Goal: Ask a question

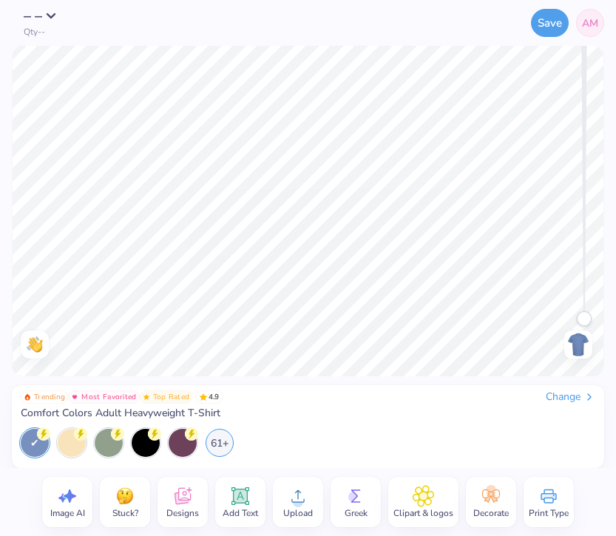
click at [581, 345] on img at bounding box center [579, 345] width 24 height 24
click at [569, 398] on div "Change" at bounding box center [571, 397] width 50 height 13
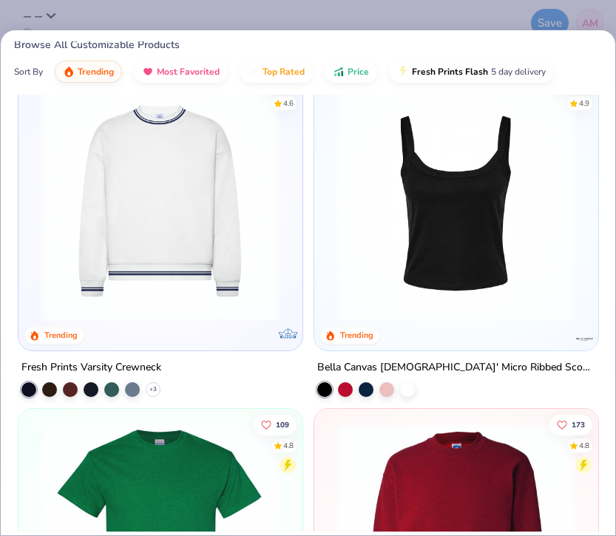
scroll to position [1392, 0]
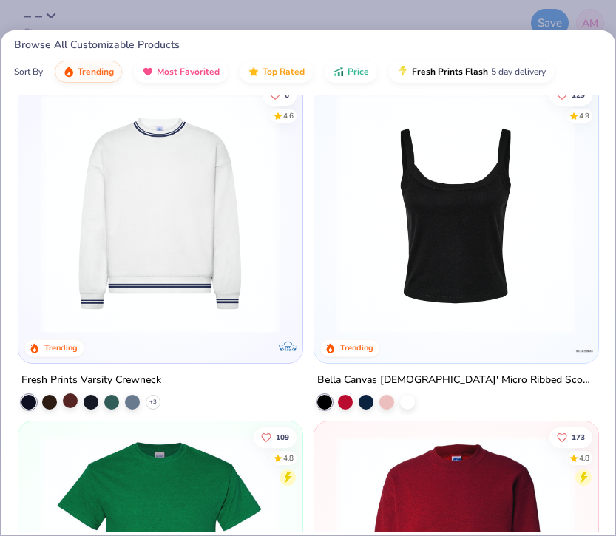
click at [75, 404] on div at bounding box center [70, 400] width 15 height 15
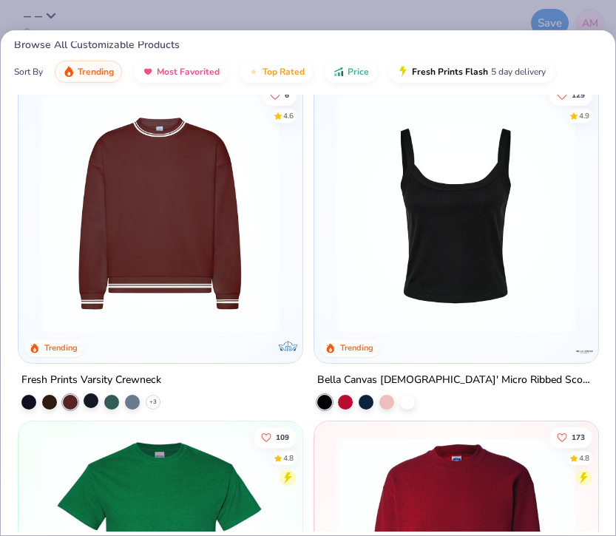
click at [88, 402] on div at bounding box center [91, 400] width 15 height 15
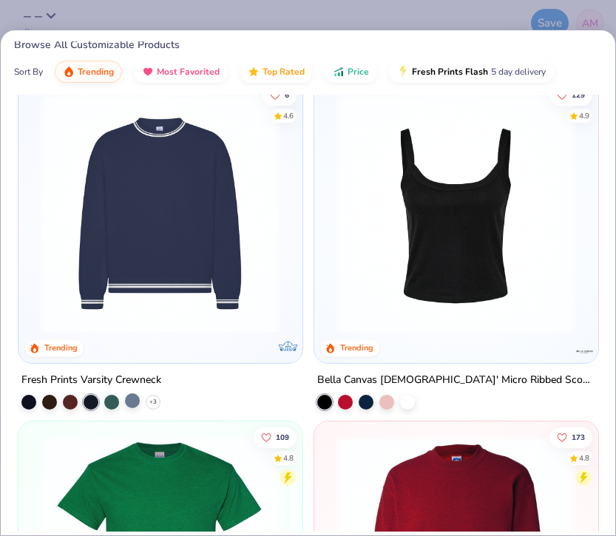
click at [129, 400] on div at bounding box center [132, 400] width 15 height 15
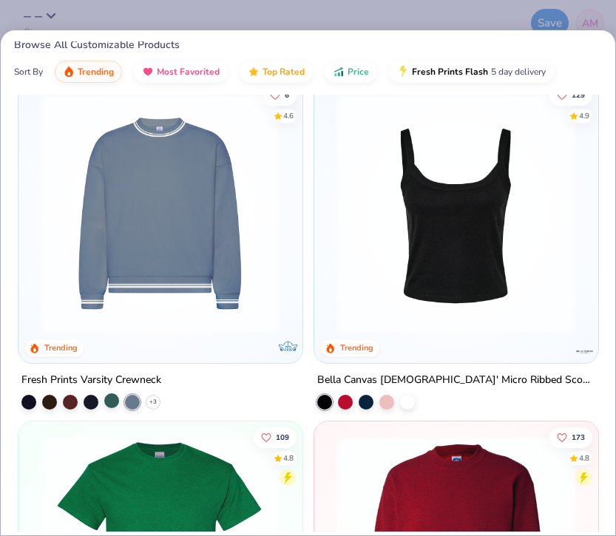
click at [112, 400] on div at bounding box center [111, 400] width 15 height 15
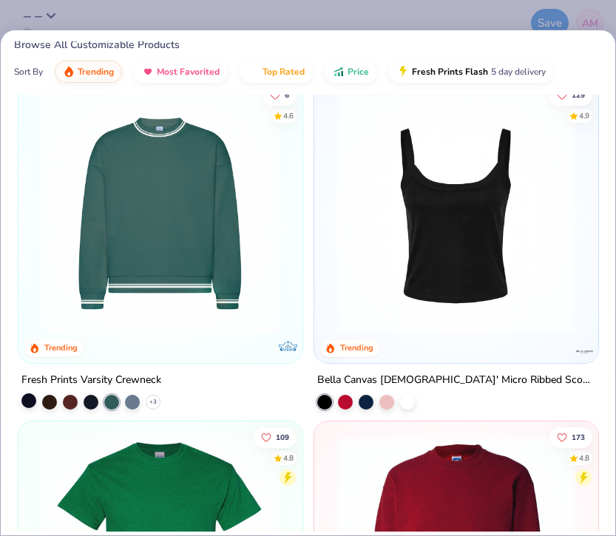
click at [28, 399] on div at bounding box center [28, 400] width 15 height 15
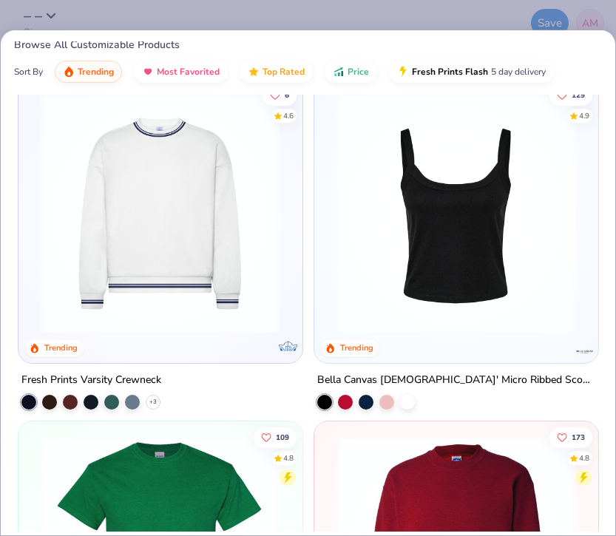
click at [40, 399] on div "+ 3" at bounding box center [90, 402] width 139 height 15
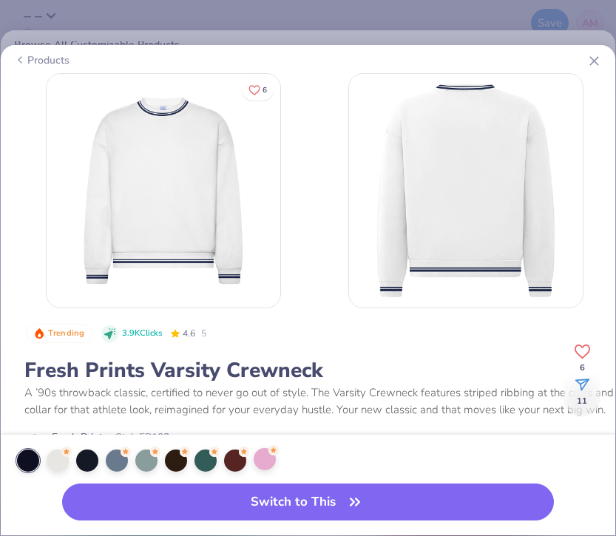
click at [263, 459] on div at bounding box center [265, 459] width 22 height 22
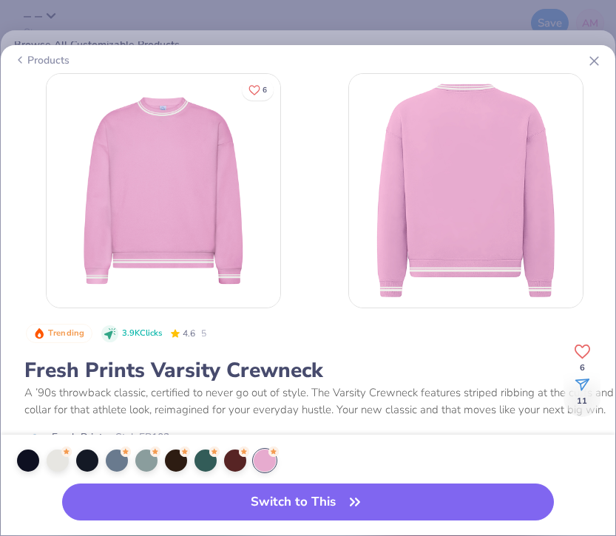
click at [593, 57] on icon at bounding box center [595, 61] width 16 height 16
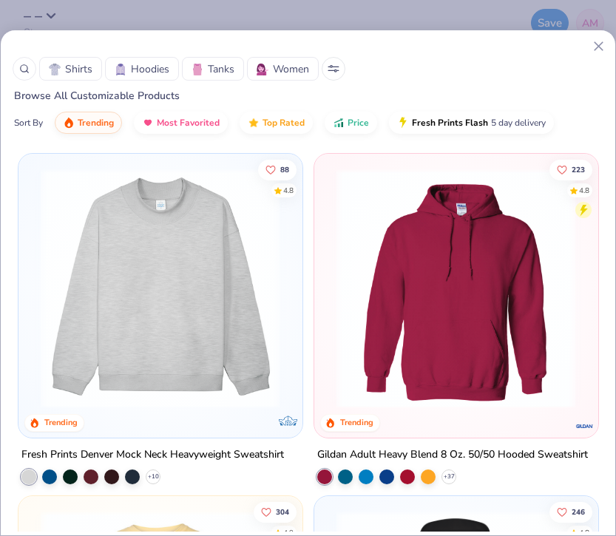
click at [27, 69] on icon at bounding box center [24, 69] width 10 height 10
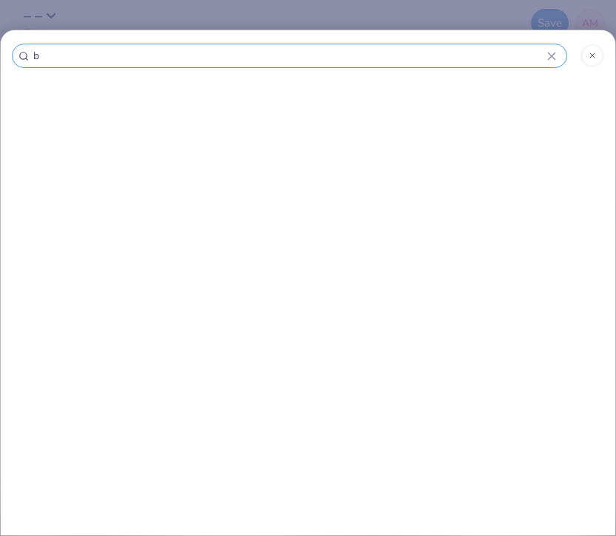
type input "ba"
type input "bag"
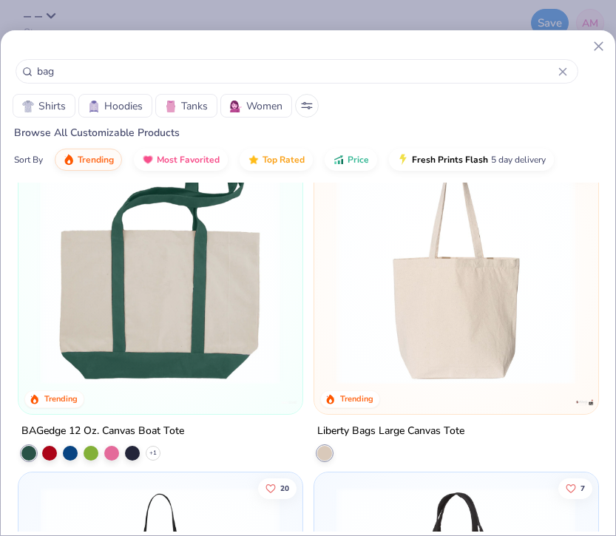
scroll to position [79, 0]
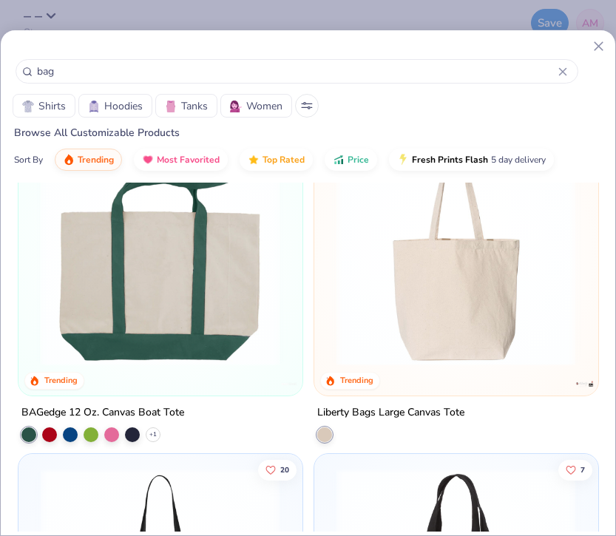
click at [185, 295] on img at bounding box center [160, 246] width 254 height 240
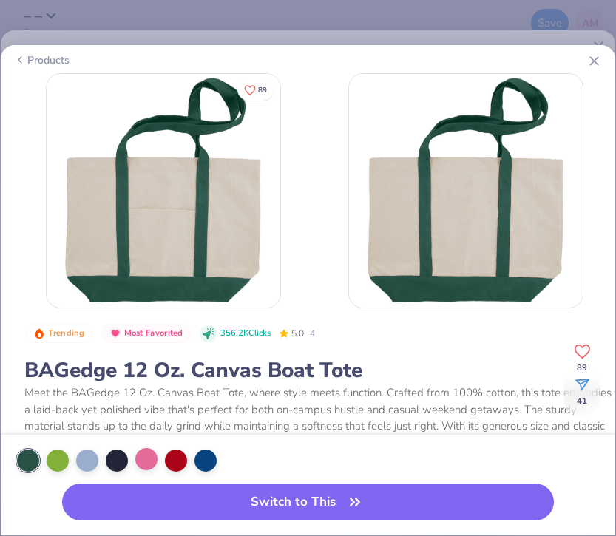
click at [146, 460] on div at bounding box center [146, 459] width 22 height 22
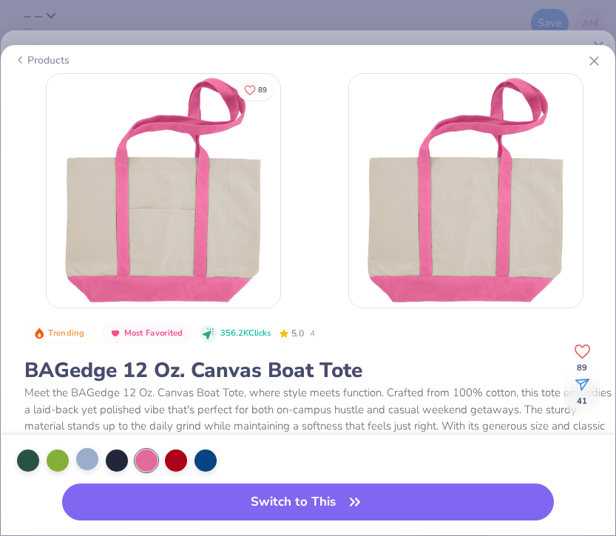
click at [83, 462] on div at bounding box center [87, 459] width 22 height 22
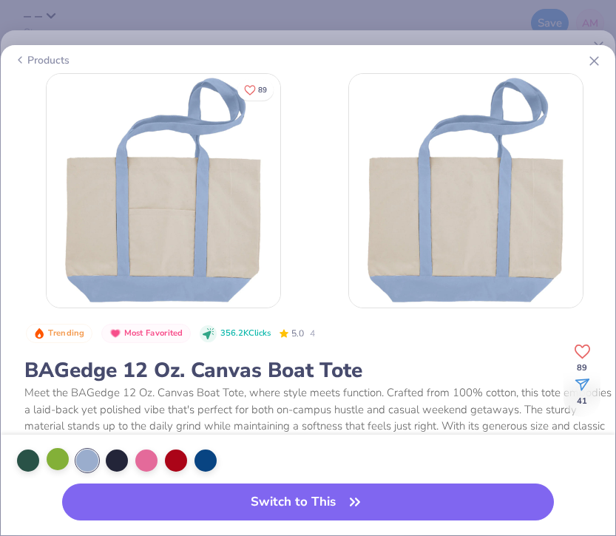
click at [64, 465] on div at bounding box center [58, 459] width 22 height 22
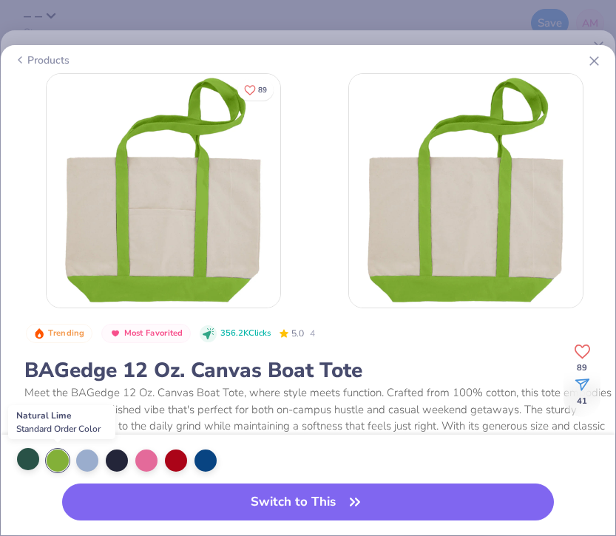
click at [34, 462] on div at bounding box center [28, 459] width 22 height 22
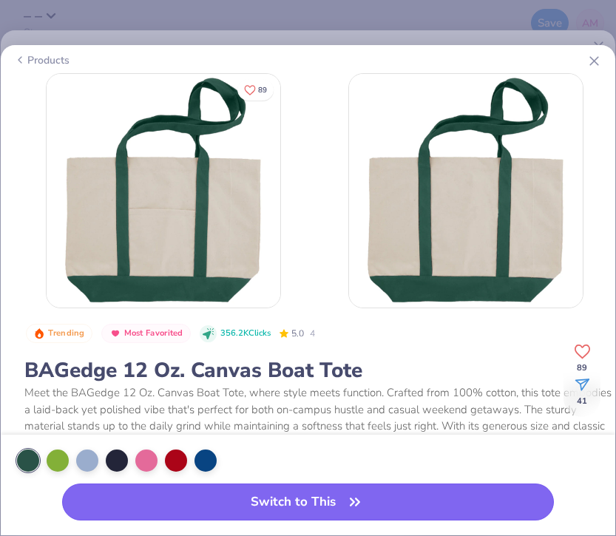
click at [303, 496] on button "Switch to This" at bounding box center [308, 502] width 492 height 37
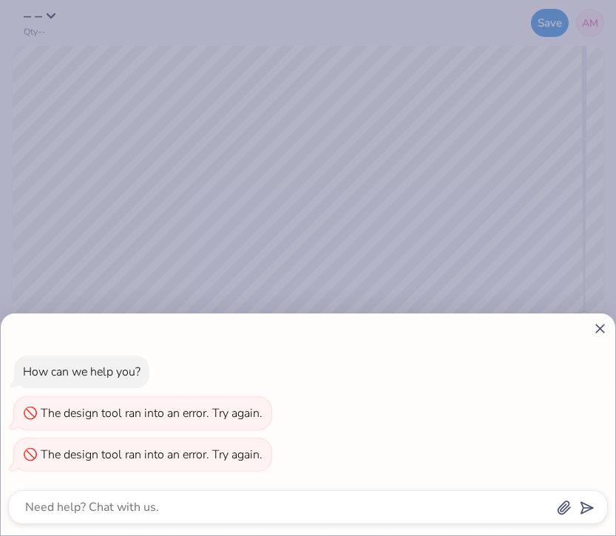
click at [599, 324] on icon at bounding box center [600, 329] width 16 height 16
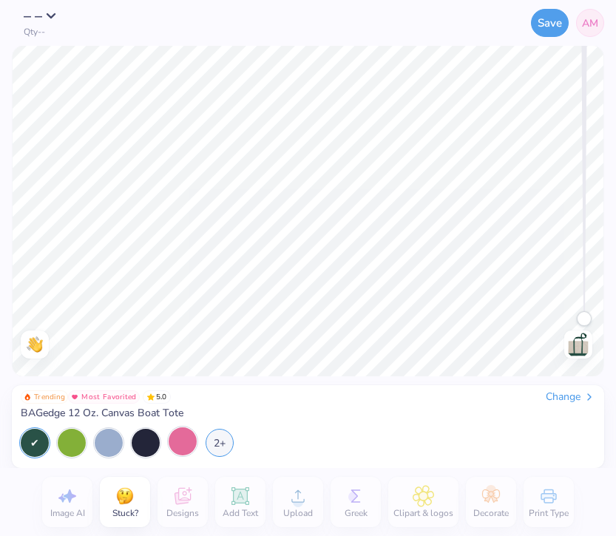
click at [177, 431] on div at bounding box center [183, 441] width 28 height 28
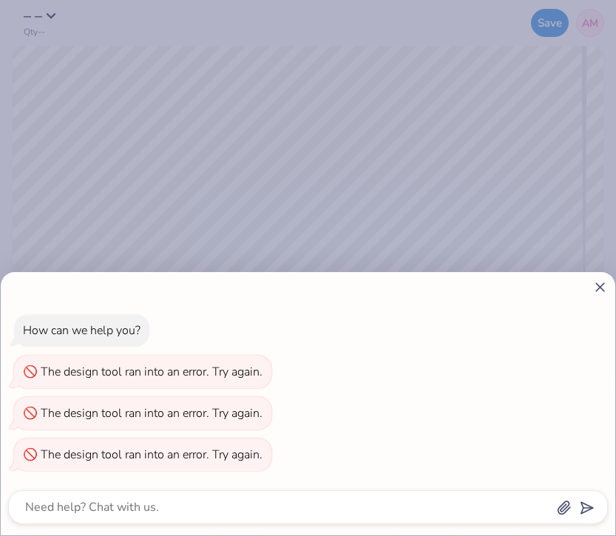
click at [606, 285] on icon at bounding box center [600, 288] width 16 height 16
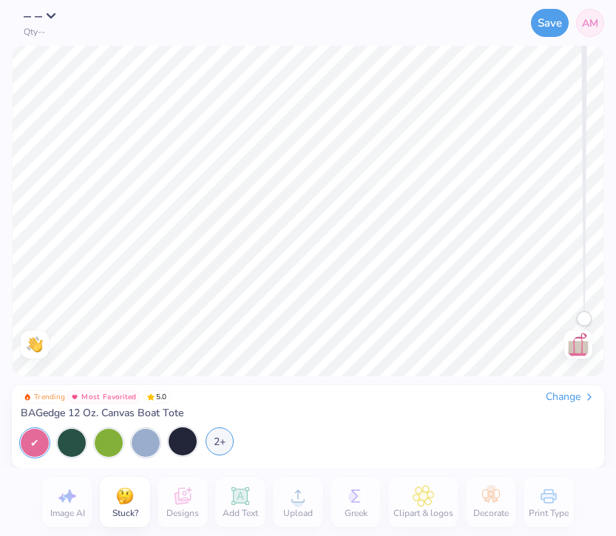
click at [226, 441] on div "2+" at bounding box center [220, 441] width 28 height 28
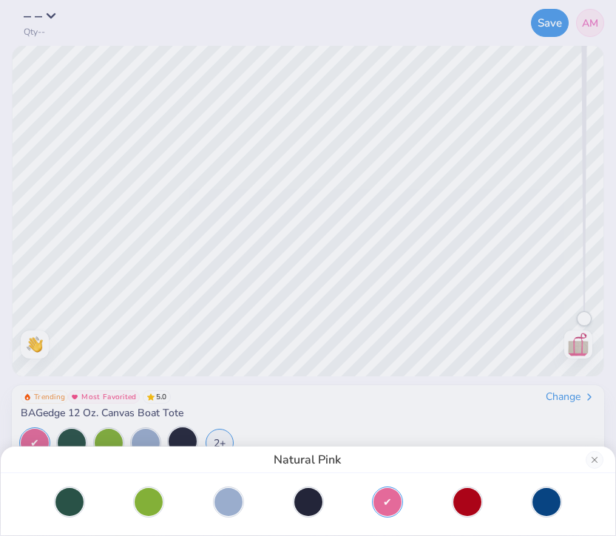
click at [483, 505] on div at bounding box center [308, 502] width 585 height 28
click at [457, 505] on div at bounding box center [467, 501] width 28 height 28
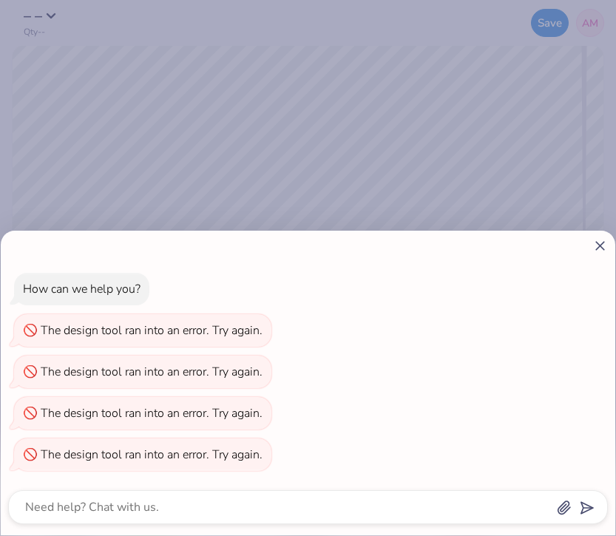
click at [598, 248] on line at bounding box center [600, 246] width 8 height 8
type textarea "x"
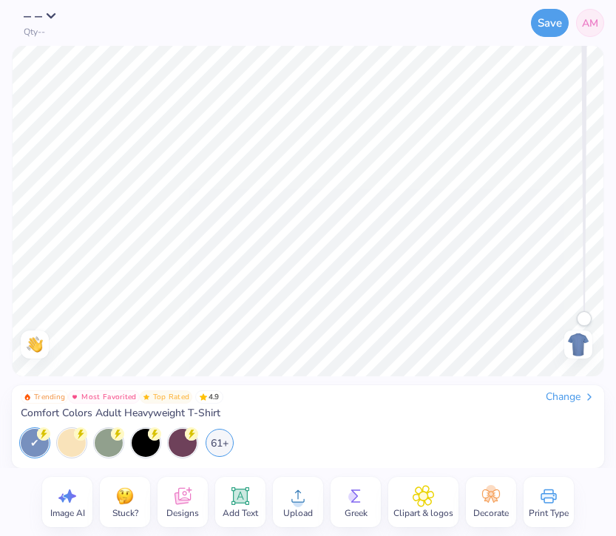
click at [561, 394] on div "Change" at bounding box center [571, 397] width 50 height 13
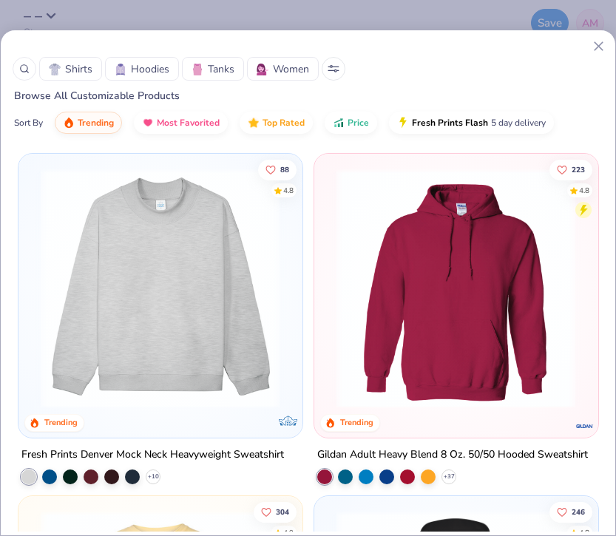
click at [30, 71] on div at bounding box center [25, 69] width 24 height 24
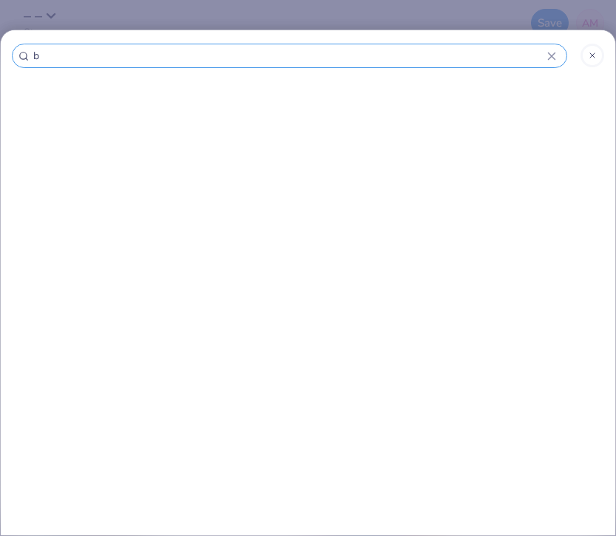
type input "ba"
type input "bag"
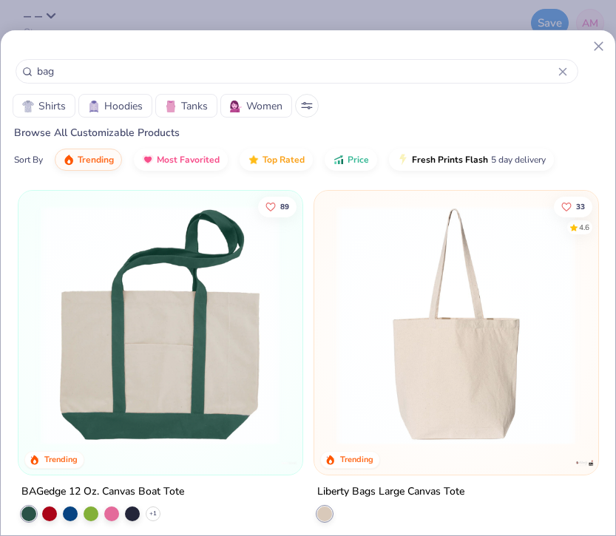
click at [125, 256] on img at bounding box center [160, 326] width 254 height 240
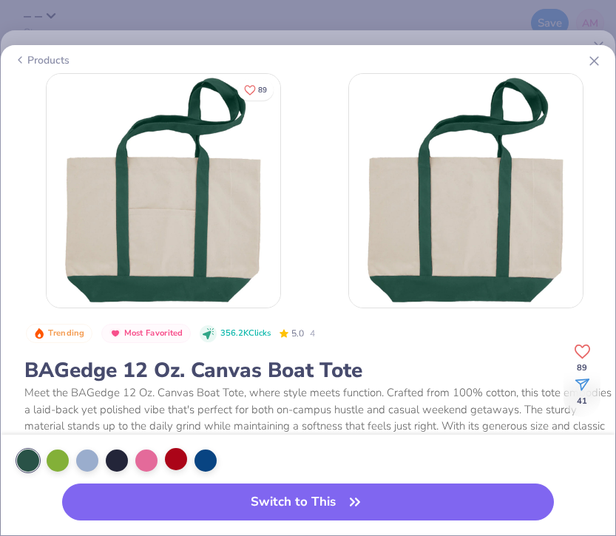
click at [175, 462] on div at bounding box center [176, 459] width 22 height 22
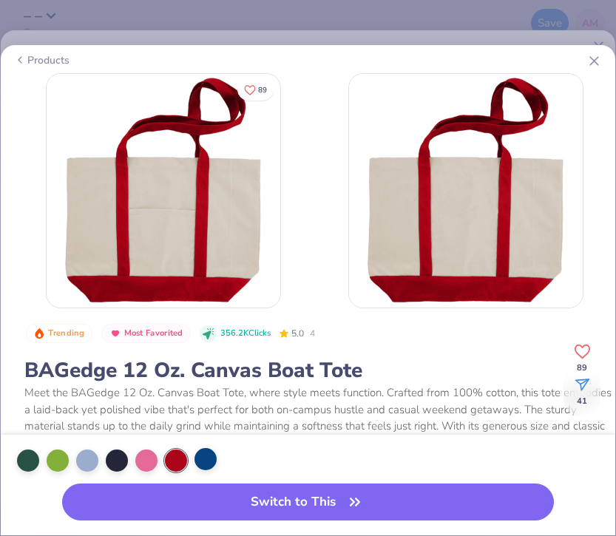
click at [208, 459] on div at bounding box center [206, 459] width 22 height 22
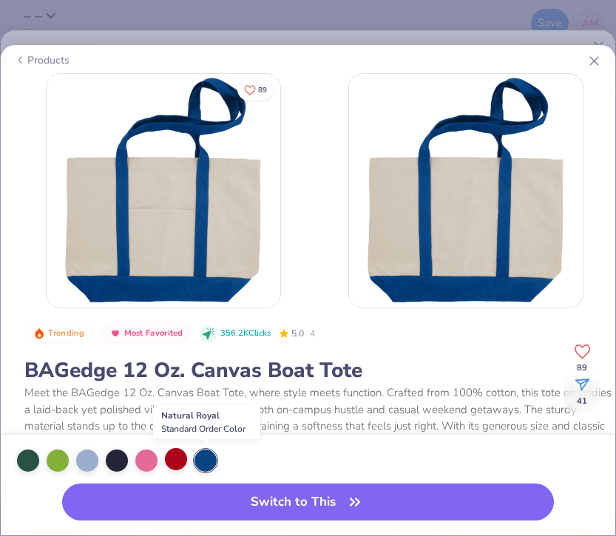
click at [178, 459] on div at bounding box center [176, 459] width 22 height 22
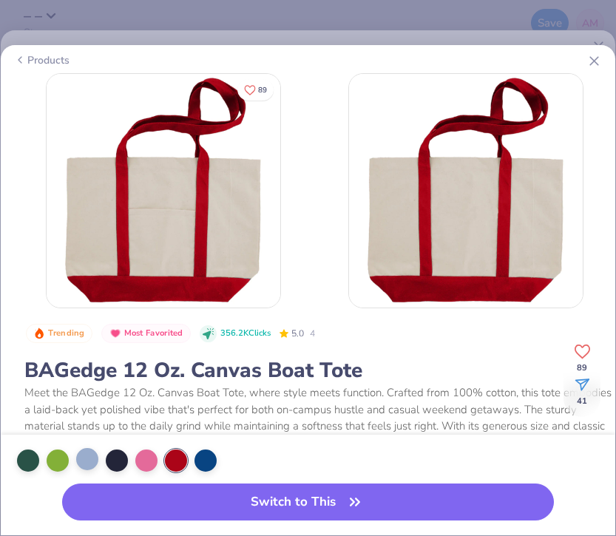
click at [84, 460] on div at bounding box center [87, 459] width 22 height 22
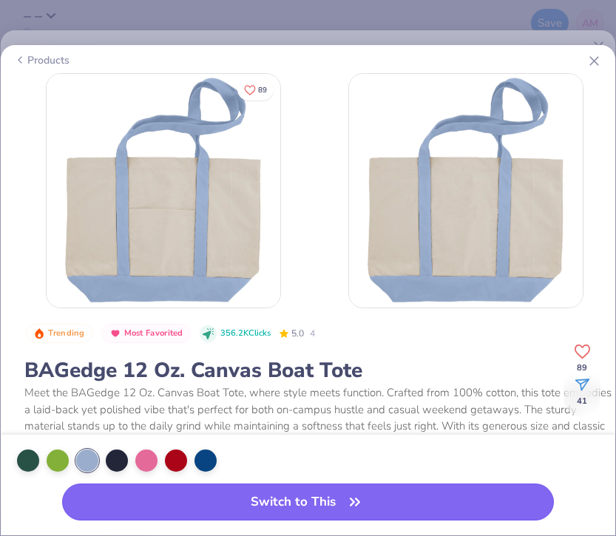
click at [185, 504] on button "Switch to This" at bounding box center [308, 502] width 492 height 37
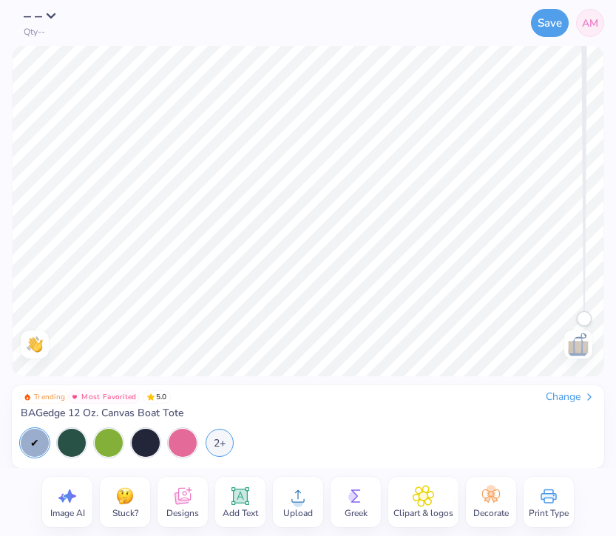
click at [293, 501] on circle at bounding box center [298, 502] width 10 height 10
click at [287, 496] on icon at bounding box center [298, 496] width 22 height 22
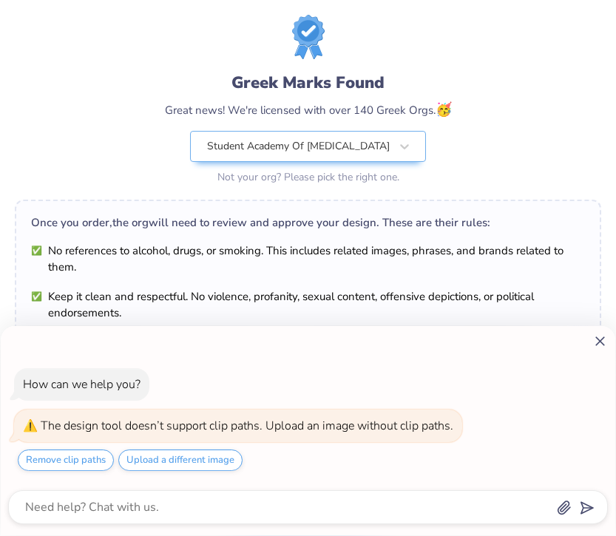
click at [600, 338] on icon at bounding box center [600, 342] width 16 height 16
type textarea "x"
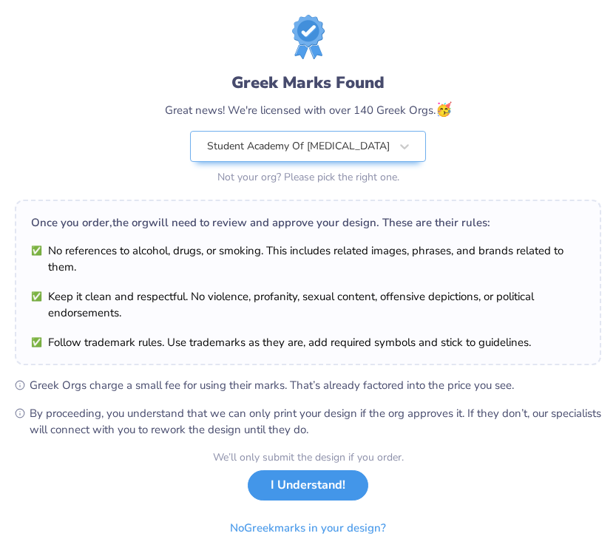
click at [310, 490] on button "I Understand!" at bounding box center [308, 485] width 121 height 30
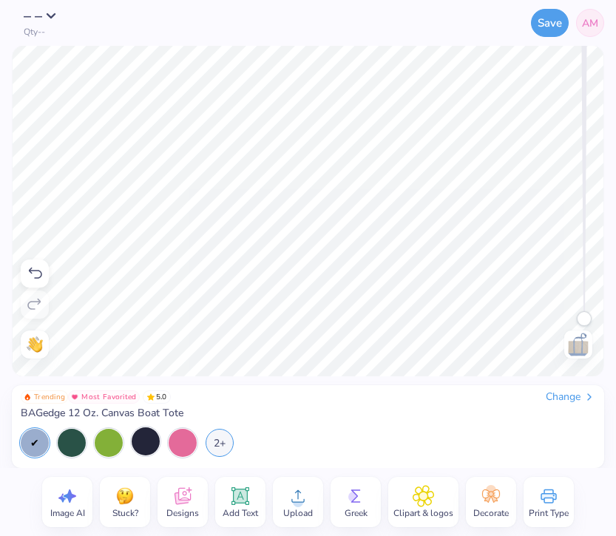
click at [138, 437] on div at bounding box center [146, 441] width 28 height 28
click at [189, 443] on div at bounding box center [183, 441] width 28 height 28
click at [146, 441] on div at bounding box center [146, 441] width 28 height 28
click at [221, 444] on div "2+" at bounding box center [220, 441] width 28 height 28
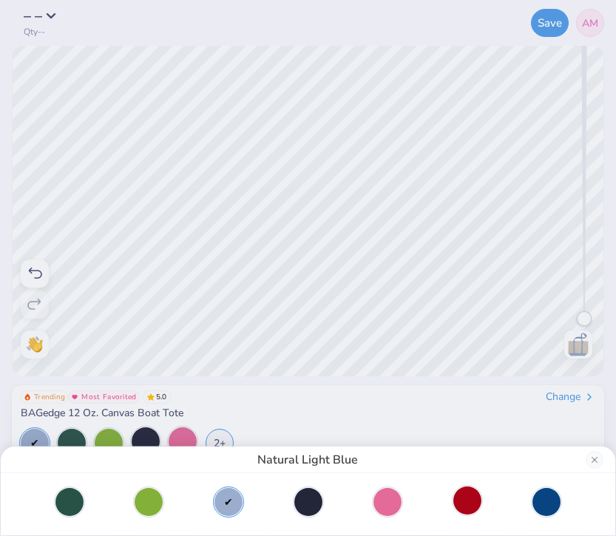
click at [465, 501] on div at bounding box center [467, 501] width 28 height 28
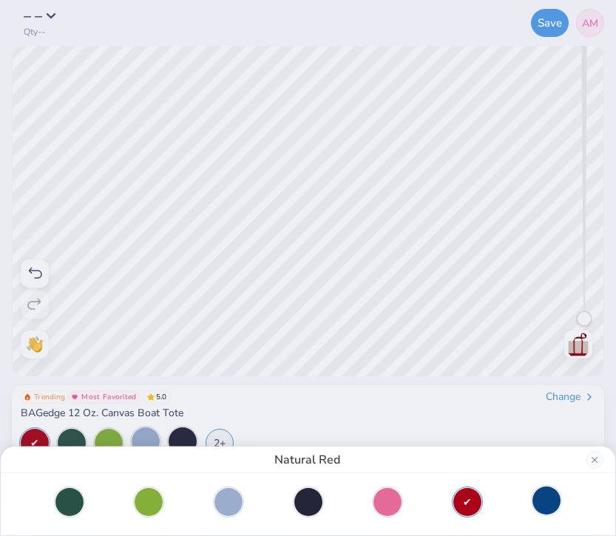
click at [537, 504] on div at bounding box center [547, 501] width 28 height 28
click at [472, 493] on div at bounding box center [467, 501] width 28 height 28
click at [224, 510] on div at bounding box center [228, 501] width 28 height 28
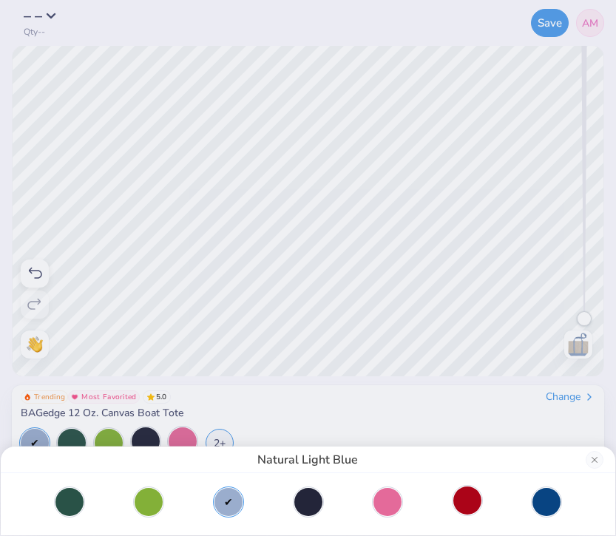
click at [456, 510] on div at bounding box center [467, 501] width 28 height 28
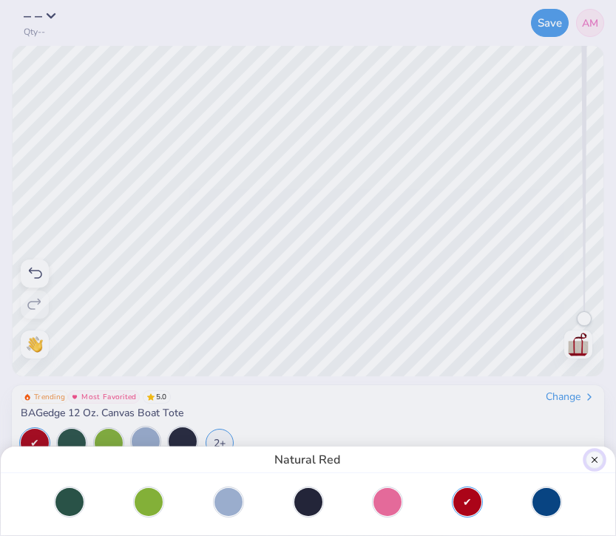
click at [594, 459] on button "Close" at bounding box center [595, 460] width 18 height 18
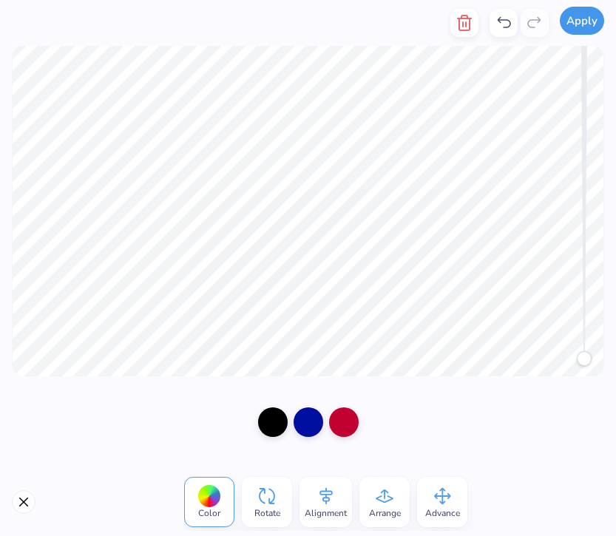
click at [584, 21] on button "Apply" at bounding box center [582, 21] width 44 height 28
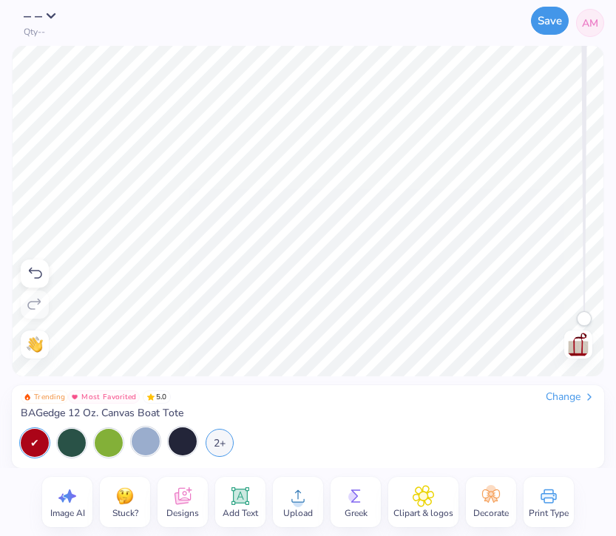
click at [557, 21] on button "Save" at bounding box center [550, 21] width 38 height 28
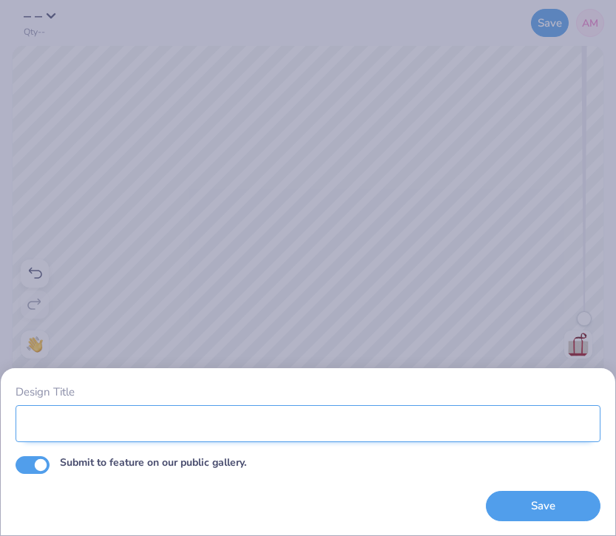
click at [377, 410] on input "Design Title" at bounding box center [308, 423] width 585 height 37
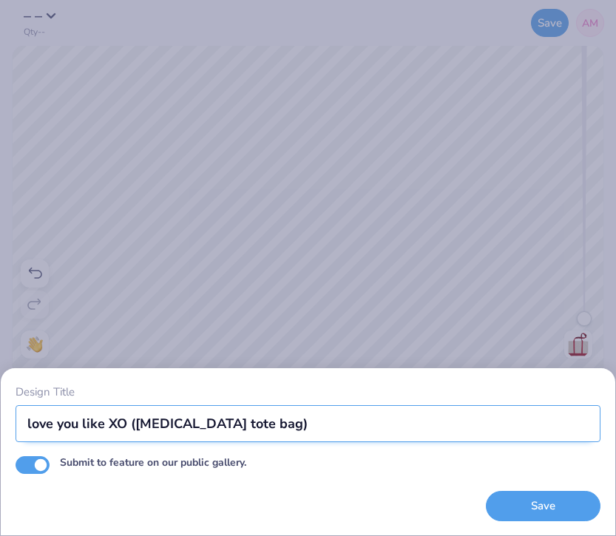
type input "love you like XO (audiology tote bag)"
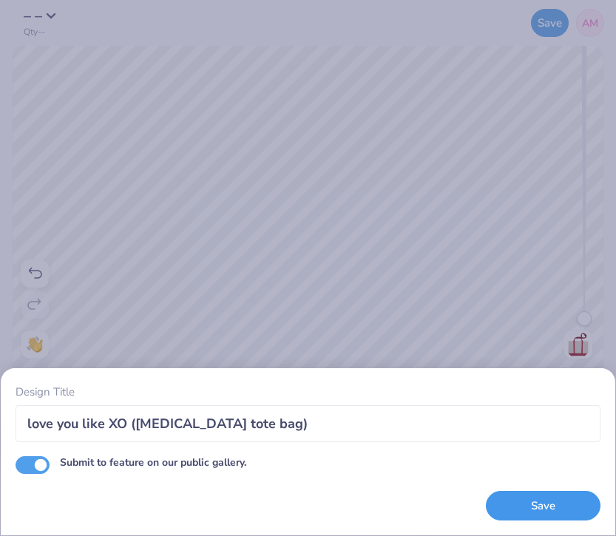
click at [520, 504] on button "Save" at bounding box center [543, 506] width 115 height 30
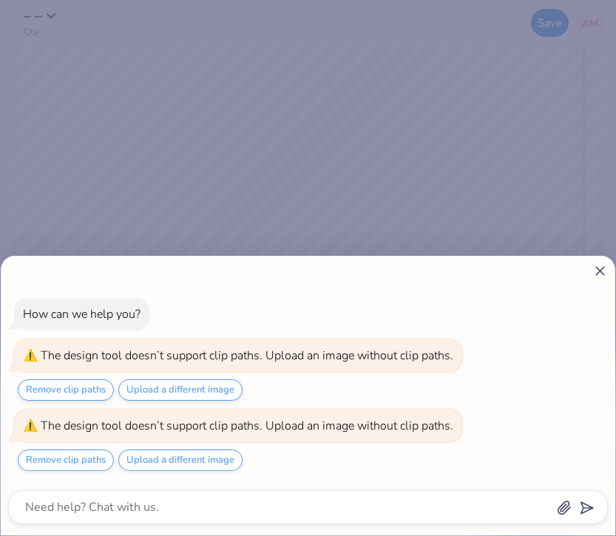
click at [310, 356] on div "The design tool doesn’t support clip paths. Upload an image without clip paths." at bounding box center [247, 356] width 413 height 16
click at [74, 396] on button "Remove clip paths" at bounding box center [66, 389] width 96 height 21
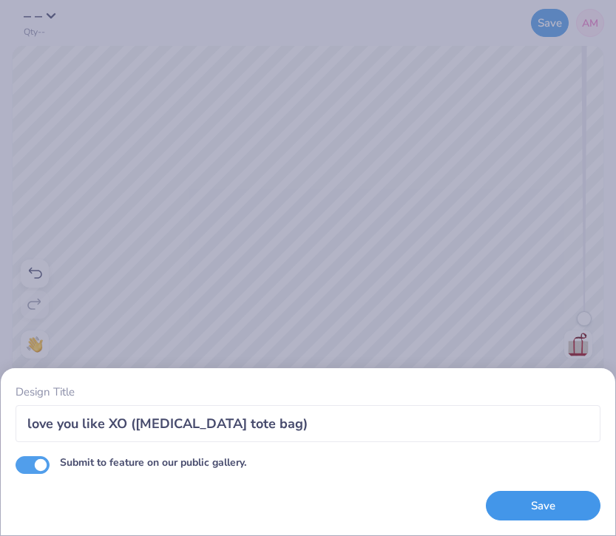
click at [543, 510] on button "Save" at bounding box center [543, 506] width 115 height 30
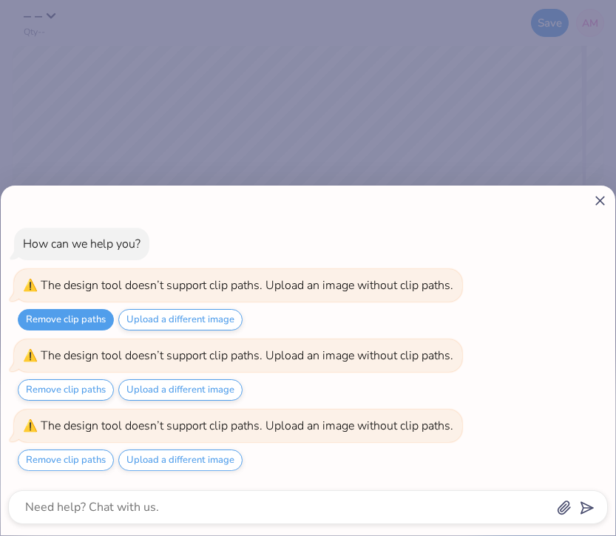
click at [595, 198] on icon at bounding box center [600, 201] width 16 height 16
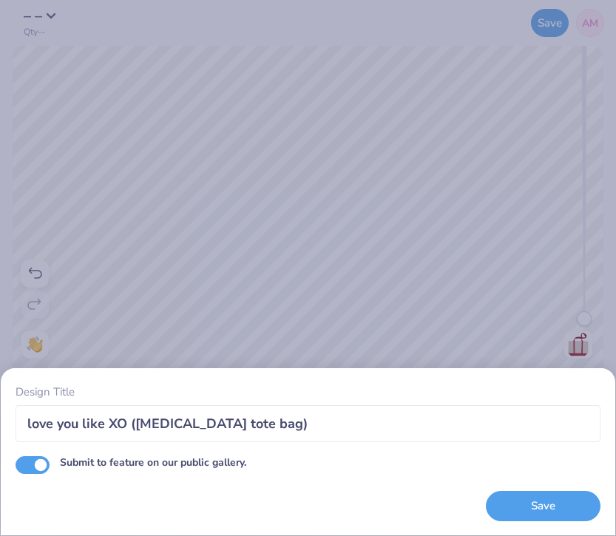
click at [533, 225] on div "Design Title love you like XO (audiology tote bag) Submit to feature on our pub…" at bounding box center [308, 268] width 616 height 536
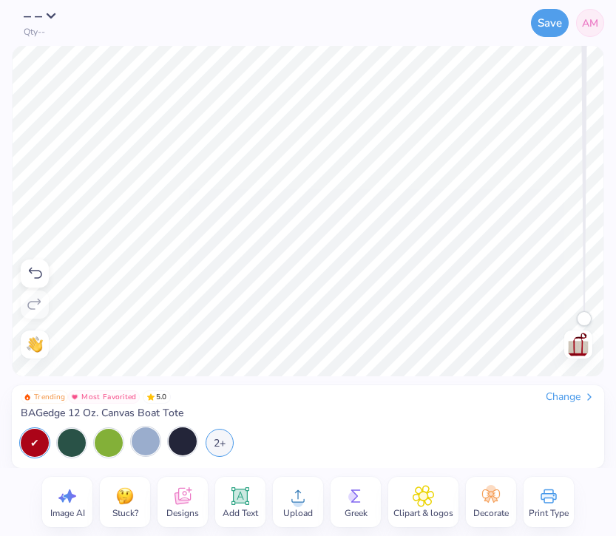
click at [296, 511] on span "Upload" at bounding box center [298, 513] width 30 height 12
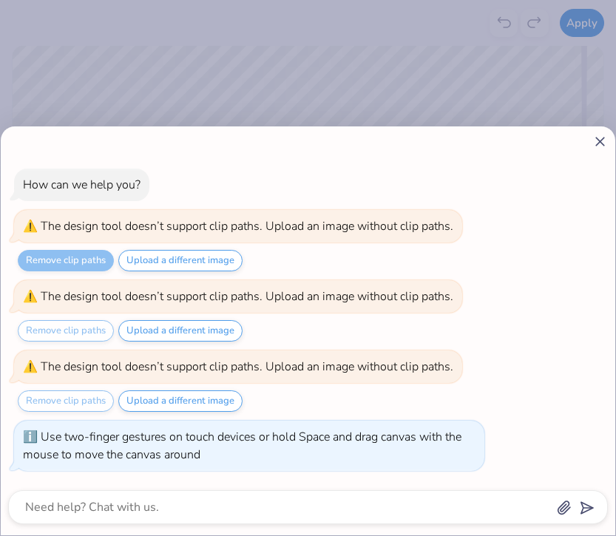
click at [596, 140] on icon at bounding box center [600, 142] width 16 height 16
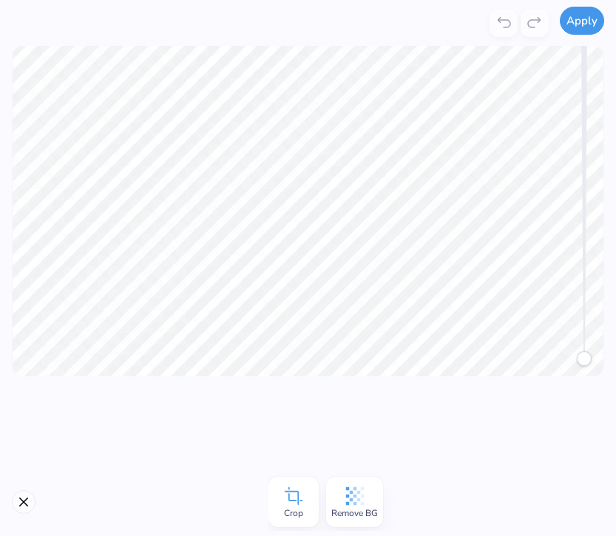
click at [593, 19] on button "Apply" at bounding box center [582, 21] width 44 height 28
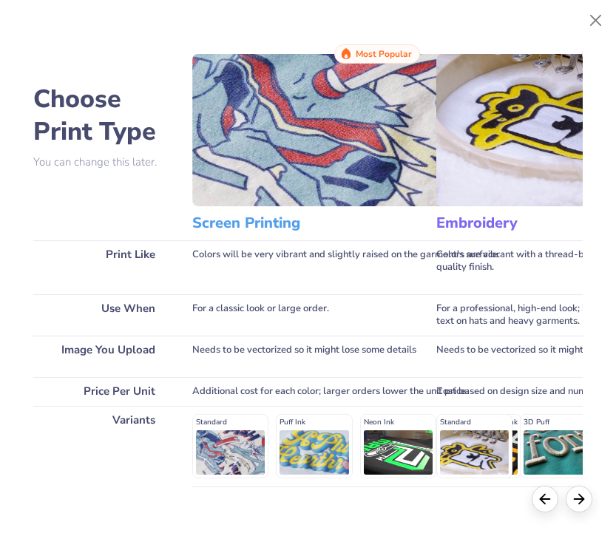
click at [479, 141] on img at bounding box center [558, 130] width 244 height 152
click at [464, 221] on h3 "Embroidery" at bounding box center [530, 223] width 189 height 19
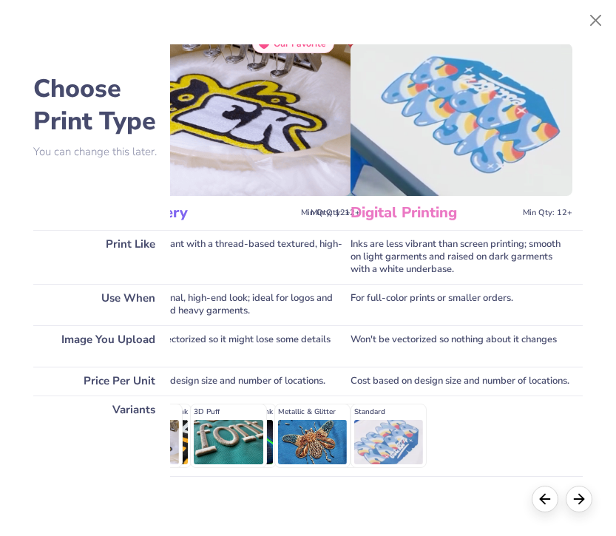
scroll to position [10, 0]
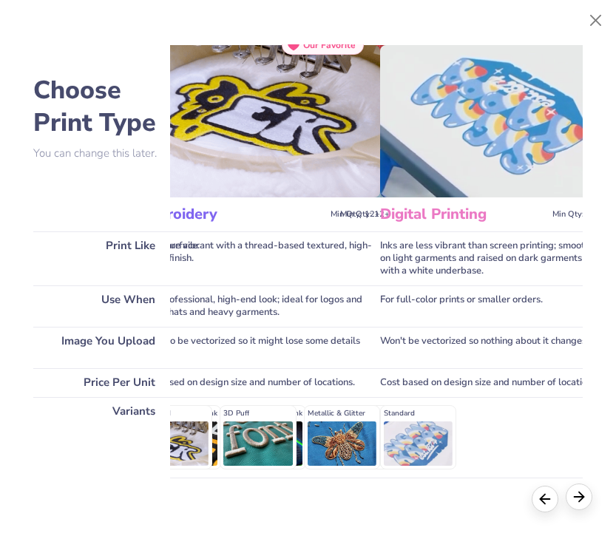
click at [583, 499] on icon at bounding box center [579, 497] width 16 height 16
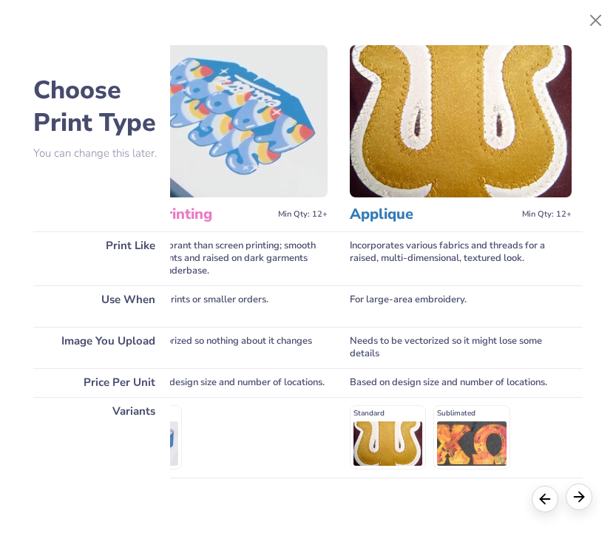
click at [583, 499] on icon at bounding box center [579, 497] width 16 height 16
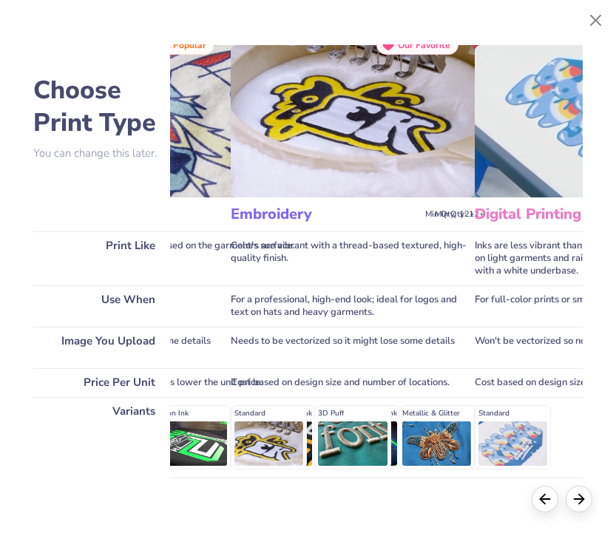
scroll to position [9, 183]
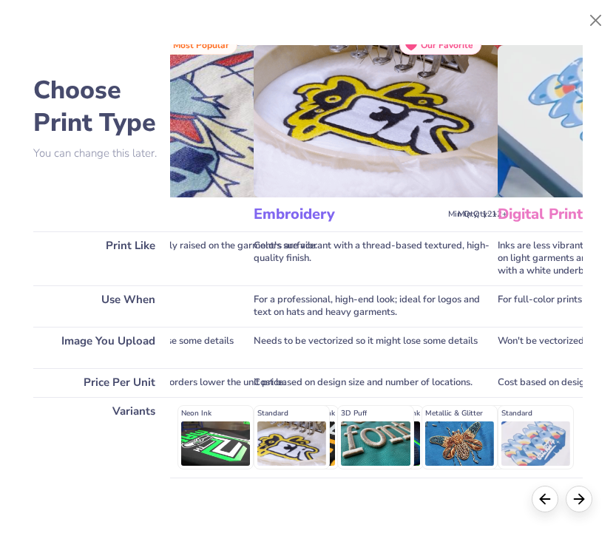
click at [403, 104] on img at bounding box center [376, 121] width 244 height 152
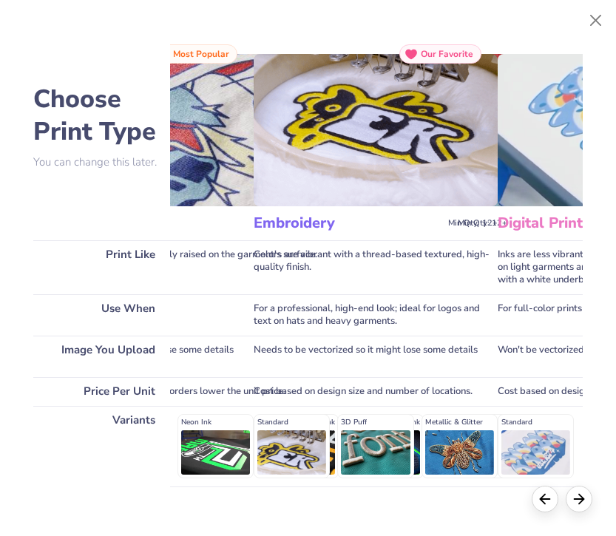
click at [291, 210] on div "Embroidery Min Qty: 12+" at bounding box center [376, 223] width 244 height 34
click at [593, 23] on button "Close" at bounding box center [596, 21] width 28 height 28
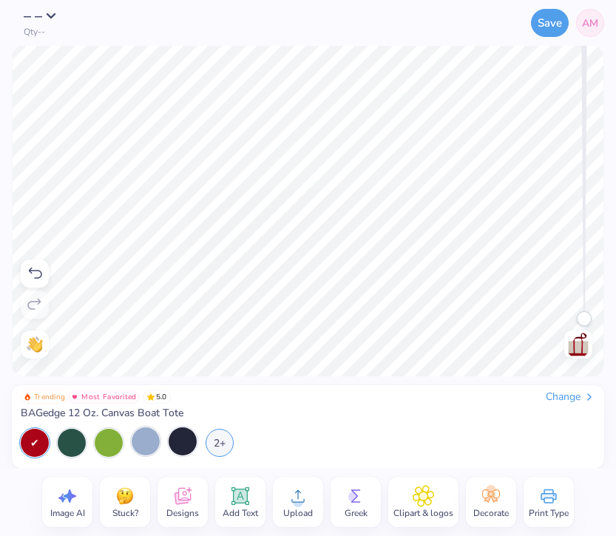
click at [285, 499] on div "Upload" at bounding box center [298, 502] width 50 height 50
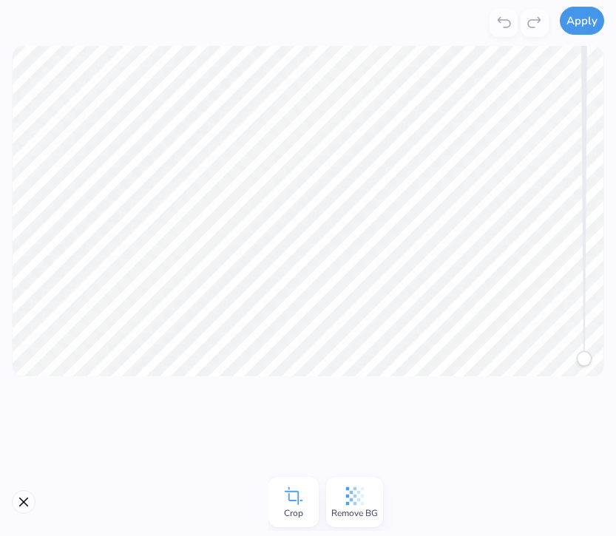
click at [587, 20] on button "Apply" at bounding box center [582, 21] width 44 height 28
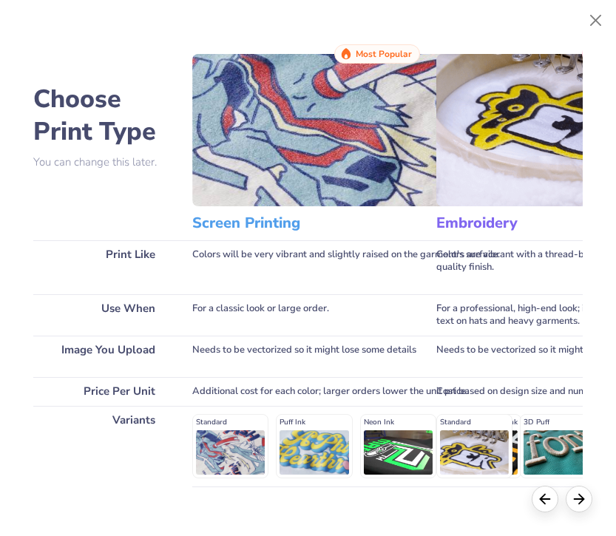
click at [525, 68] on img at bounding box center [558, 130] width 244 height 152
click at [457, 223] on h3 "Embroidery" at bounding box center [530, 223] width 189 height 19
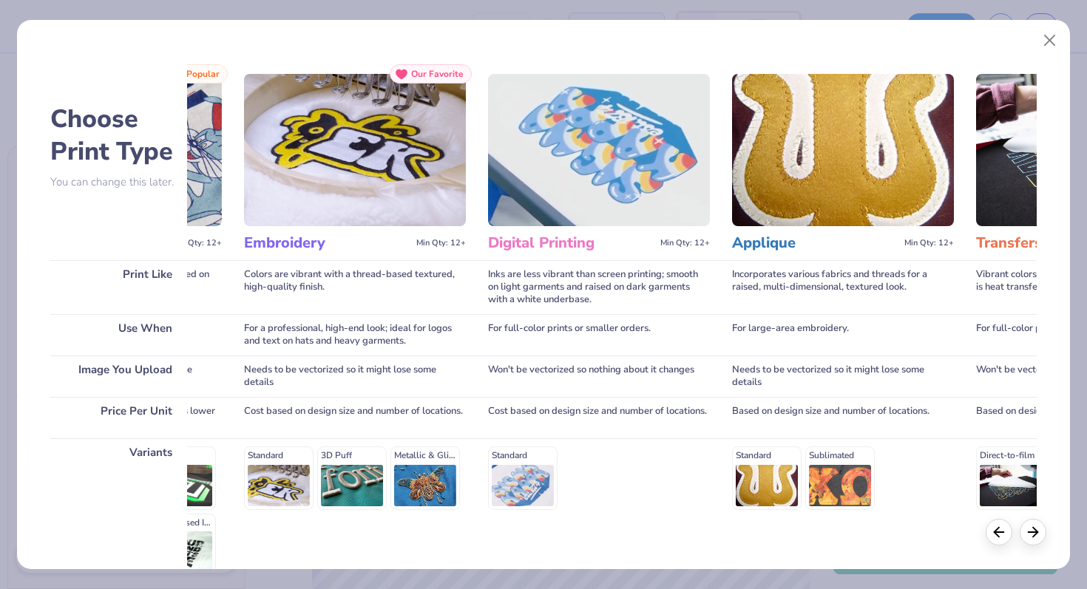
scroll to position [0, 76]
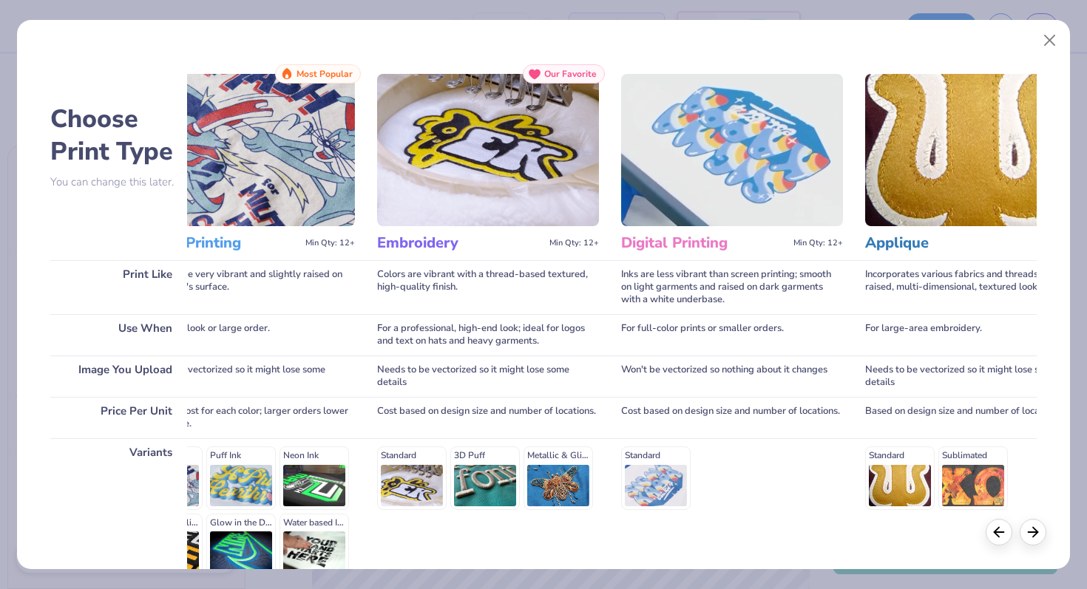
click at [445, 246] on h3 "Embroidery" at bounding box center [460, 243] width 166 height 19
click at [476, 180] on img at bounding box center [488, 150] width 222 height 152
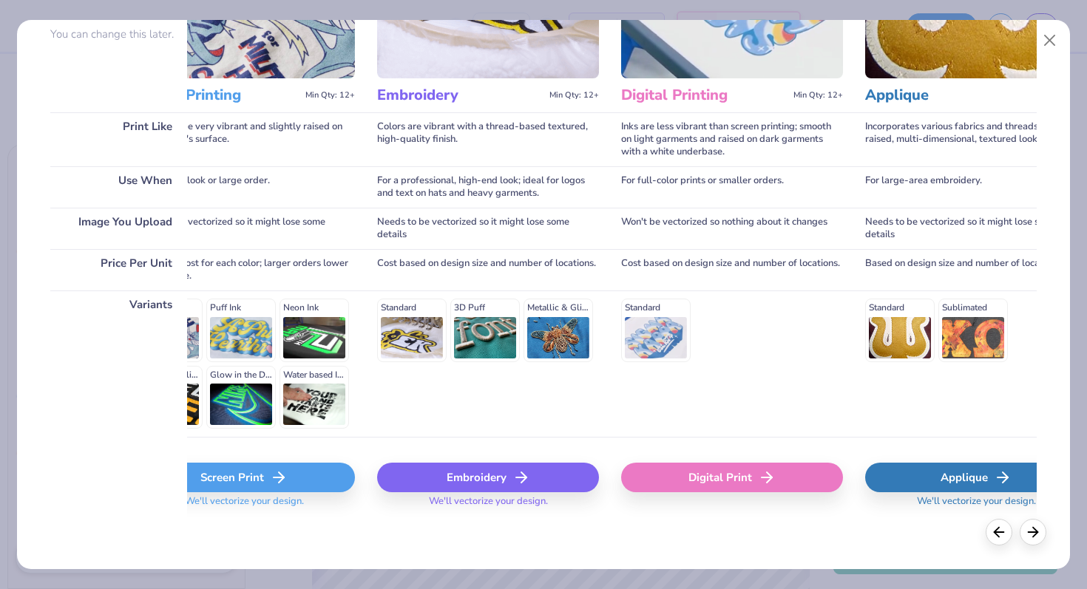
click at [456, 474] on div "Embroidery" at bounding box center [488, 478] width 222 height 30
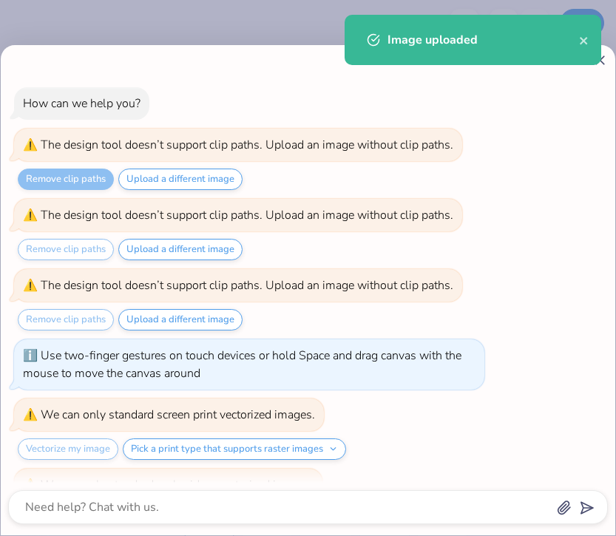
scroll to position [59, 0]
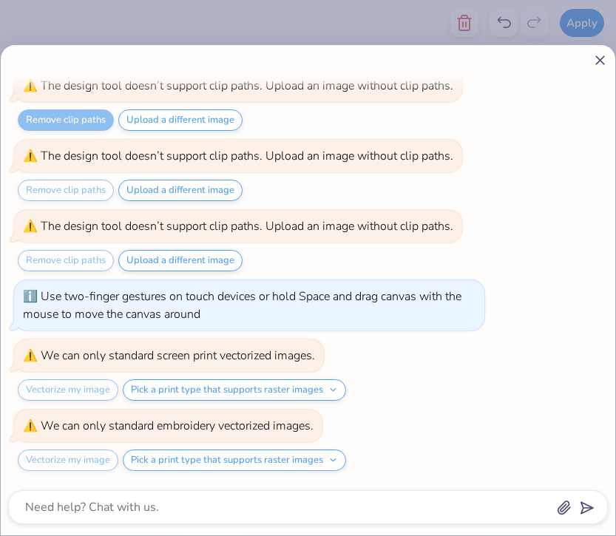
click at [90, 463] on div "Vectorize my image Pick a print type that supports raster images" at bounding box center [182, 460] width 328 height 21
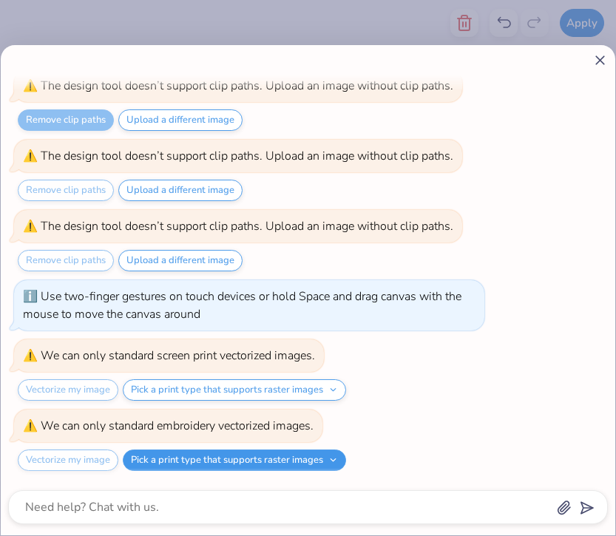
click at [153, 463] on button "Pick a print type that supports raster images" at bounding box center [234, 460] width 223 height 21
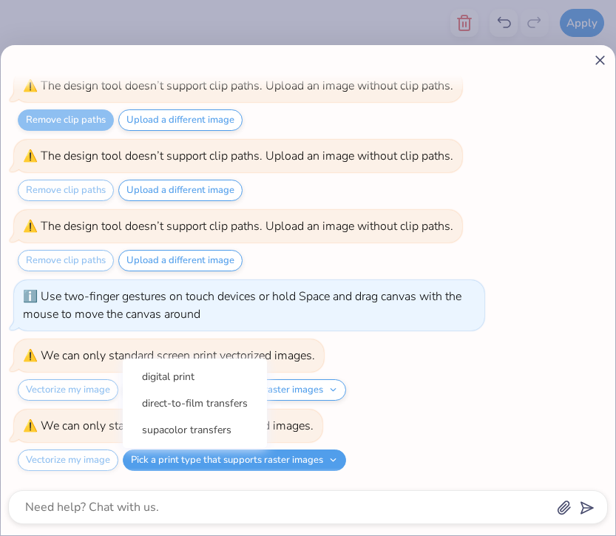
click at [600, 58] on icon at bounding box center [600, 61] width 16 height 16
type textarea "x"
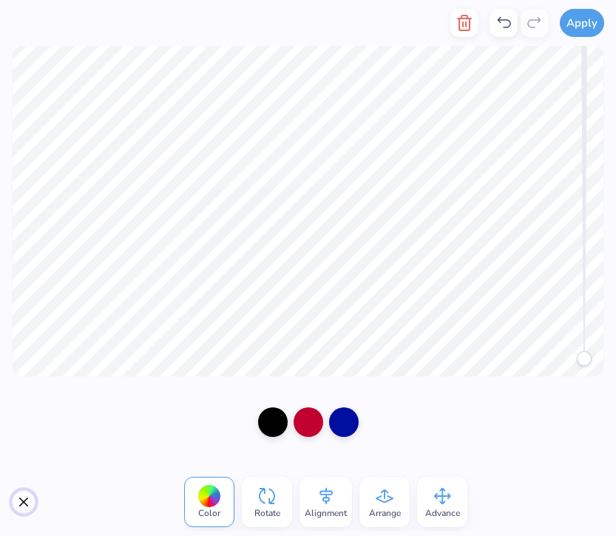
click at [16, 498] on button "Close" at bounding box center [24, 502] width 24 height 24
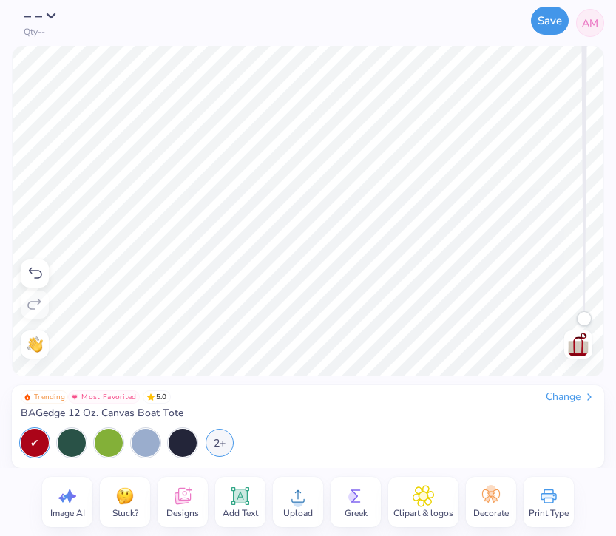
click at [555, 27] on button "Save" at bounding box center [550, 21] width 38 height 28
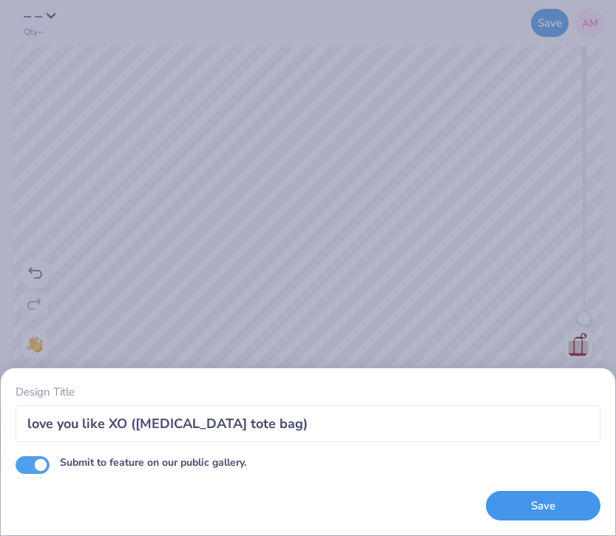
click at [529, 507] on button "Save" at bounding box center [543, 506] width 115 height 30
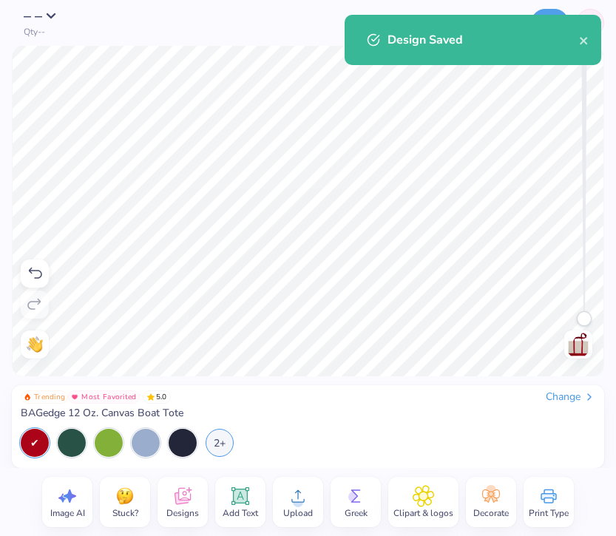
click at [127, 496] on img at bounding box center [125, 496] width 22 height 22
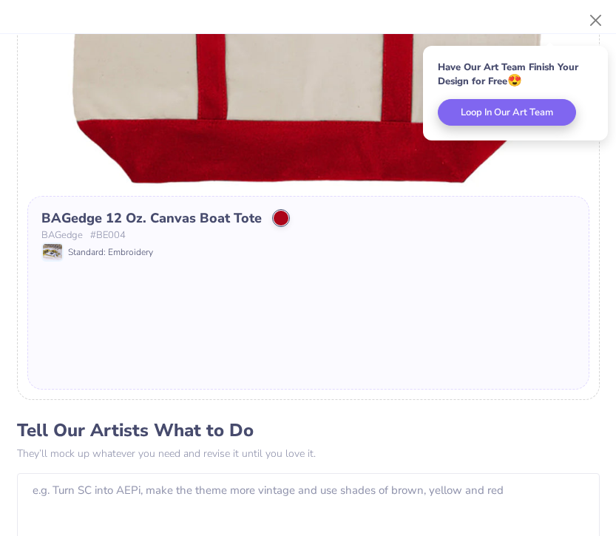
scroll to position [432, 0]
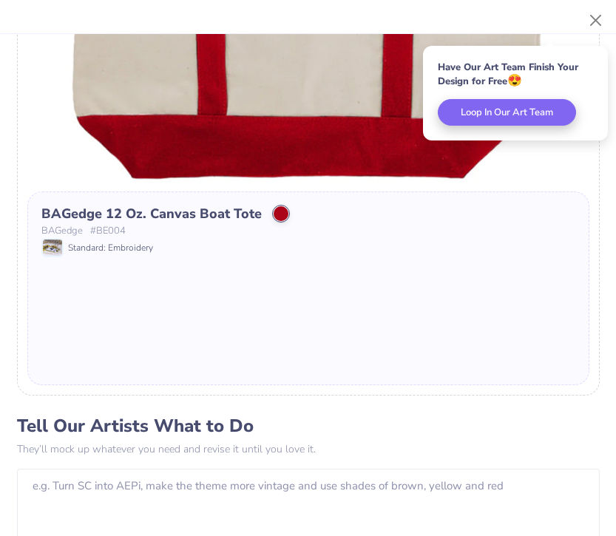
click at [278, 299] on div "BAGedge 12 Oz. Canvas Boat Tote BAGedge # BE004 Standard: Embroidery" at bounding box center [308, 289] width 562 height 195
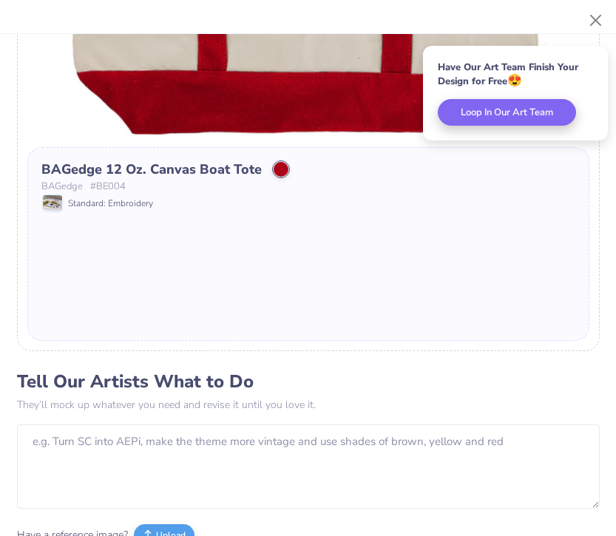
scroll to position [479, 0]
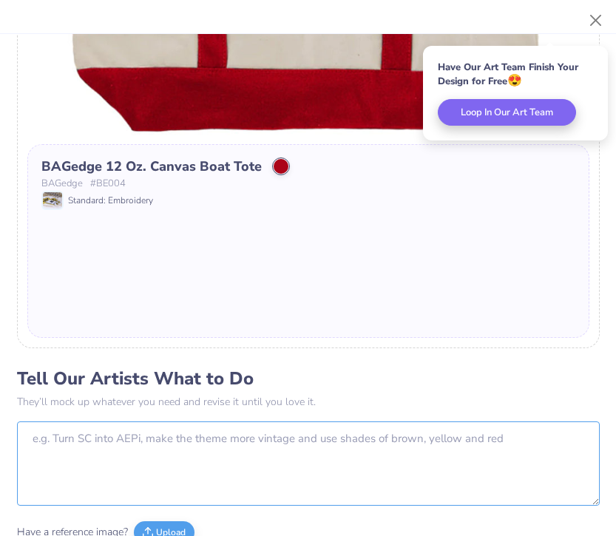
click at [230, 422] on textarea at bounding box center [308, 464] width 583 height 84
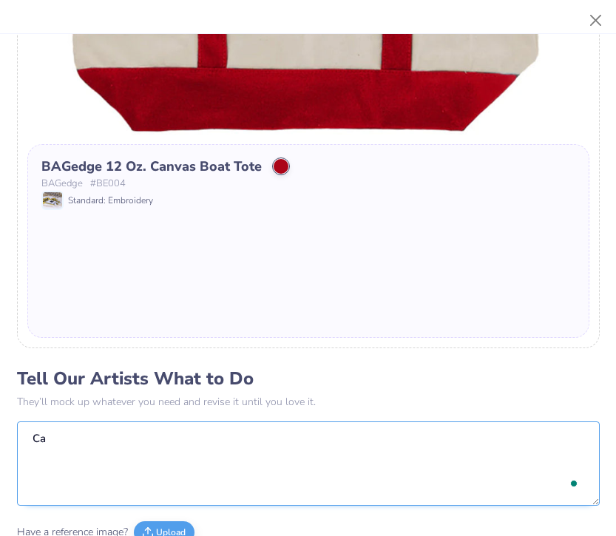
type textarea "C"
click at [167, 436] on textarea "Can this be embroidered? Im fine to slightly change the font!" at bounding box center [308, 464] width 583 height 84
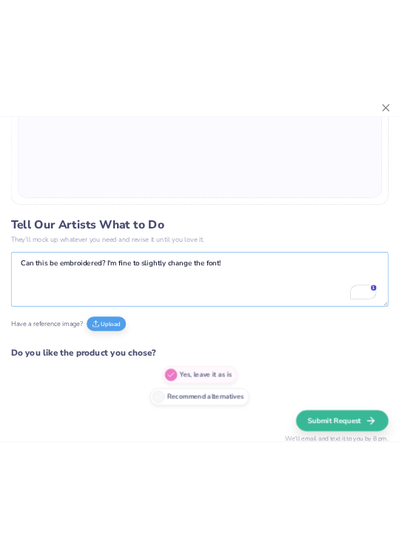
scroll to position [661, 0]
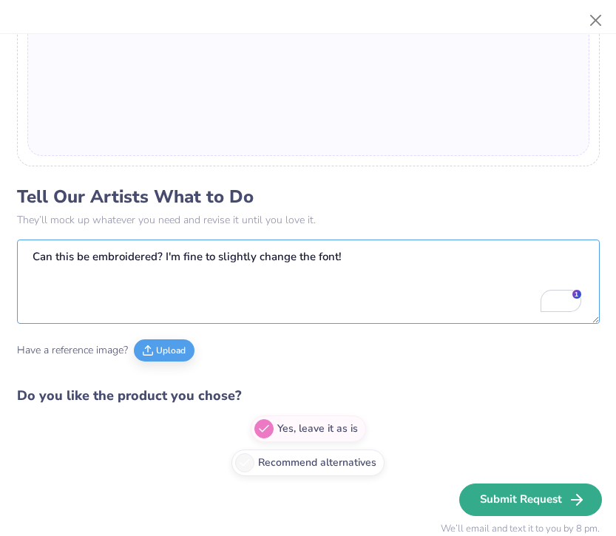
type textarea "Can this be embroidered? I'm fine to slightly change the font!"
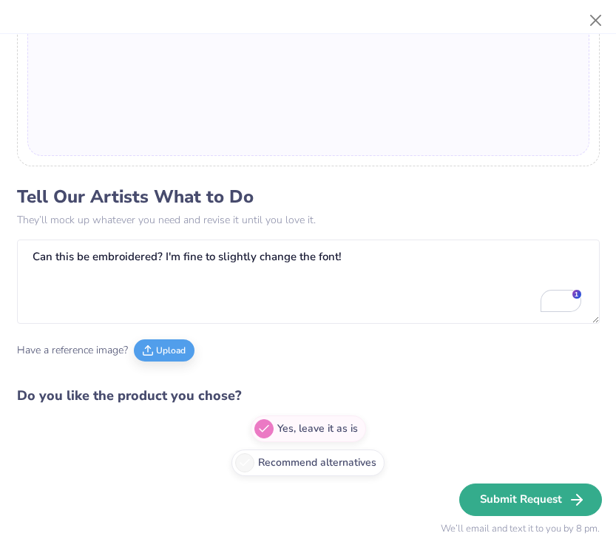
click at [492, 499] on button "Submit Request" at bounding box center [530, 500] width 143 height 33
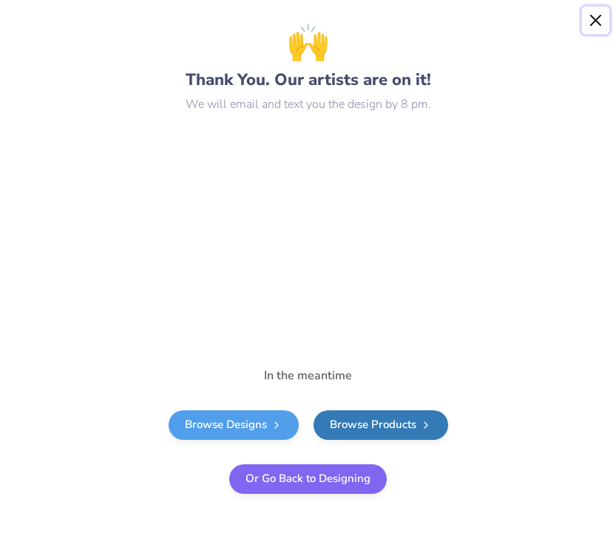
click at [590, 21] on button "Close" at bounding box center [596, 21] width 28 height 28
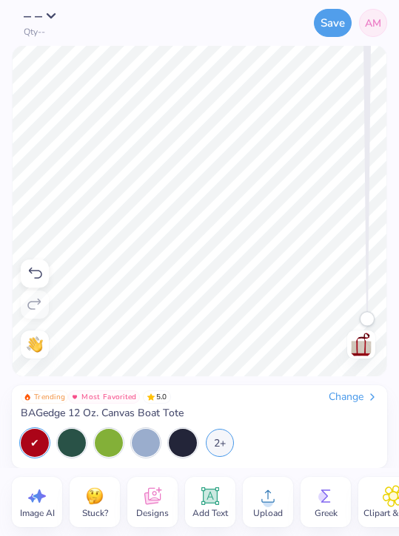
drag, startPoint x: 152, startPoint y: 411, endPoint x: 196, endPoint y: 410, distance: 44.4
click at [197, 410] on div "Trending Most Favorited 5.0 Change BAGedge 12 Oz. Canvas Boat Tote" at bounding box center [199, 406] width 357 height 30
click at [341, 12] on button "Save" at bounding box center [333, 21] width 38 height 28
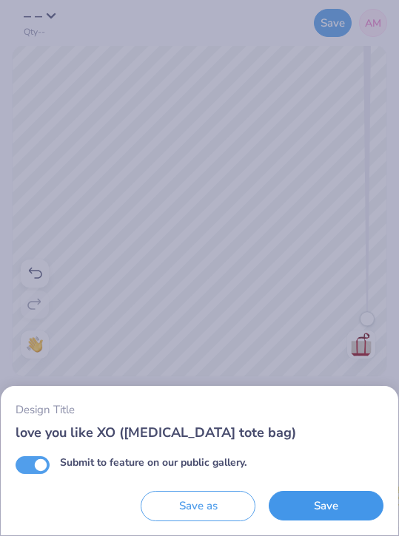
click at [317, 498] on button "Save" at bounding box center [325, 506] width 115 height 30
